Goal: Entertainment & Leisure: Consume media (video, audio)

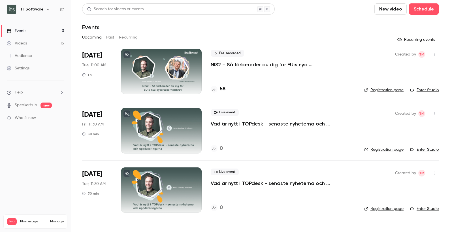
click at [20, 44] on div "Videos" at bounding box center [17, 44] width 20 height 6
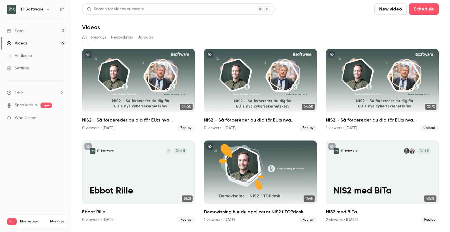
click at [146, 38] on button "Uploads" at bounding box center [145, 37] width 16 height 9
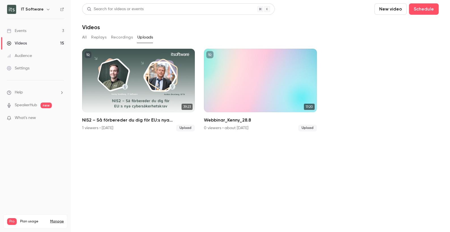
click at [121, 40] on button "Recordings" at bounding box center [122, 37] width 22 height 9
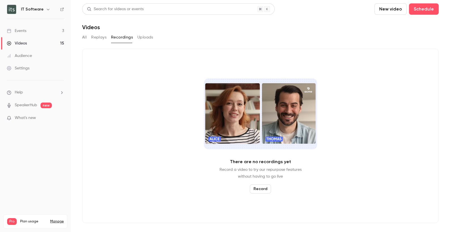
click at [100, 39] on button "Replays" at bounding box center [98, 37] width 15 height 9
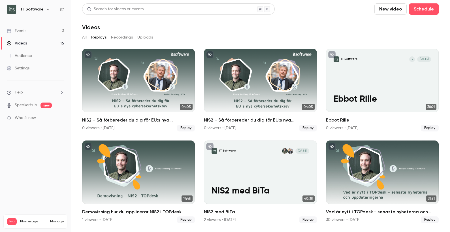
click at [143, 37] on button "Uploads" at bounding box center [145, 37] width 16 height 9
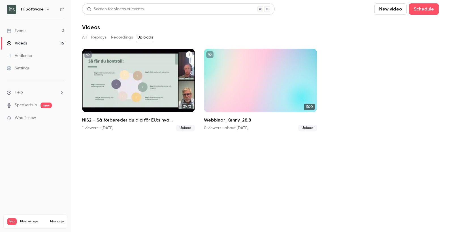
click at [133, 98] on div "NIS2 – Så förbereder du dig för EU:s nya cybersäkerhetskrav" at bounding box center [138, 80] width 113 height 63
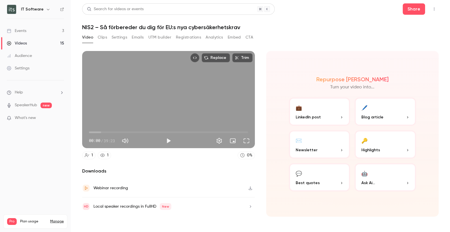
click at [329, 87] on div "Repurpose Ai Turn your video into..." at bounding box center [353, 83] width 128 height 15
click at [20, 34] on link "Events 3" at bounding box center [35, 31] width 71 height 12
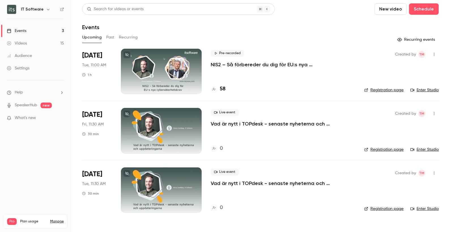
click at [195, 31] on div "Search for videos or events New video Schedule Events Upcoming Past Recurring R…" at bounding box center [260, 111] width 357 height 216
click at [250, 23] on header "Search for videos or events New video Schedule Events" at bounding box center [260, 16] width 357 height 27
click at [291, 34] on div "Upcoming Past Recurring" at bounding box center [260, 37] width 357 height 9
